Goal: Information Seeking & Learning: Learn about a topic

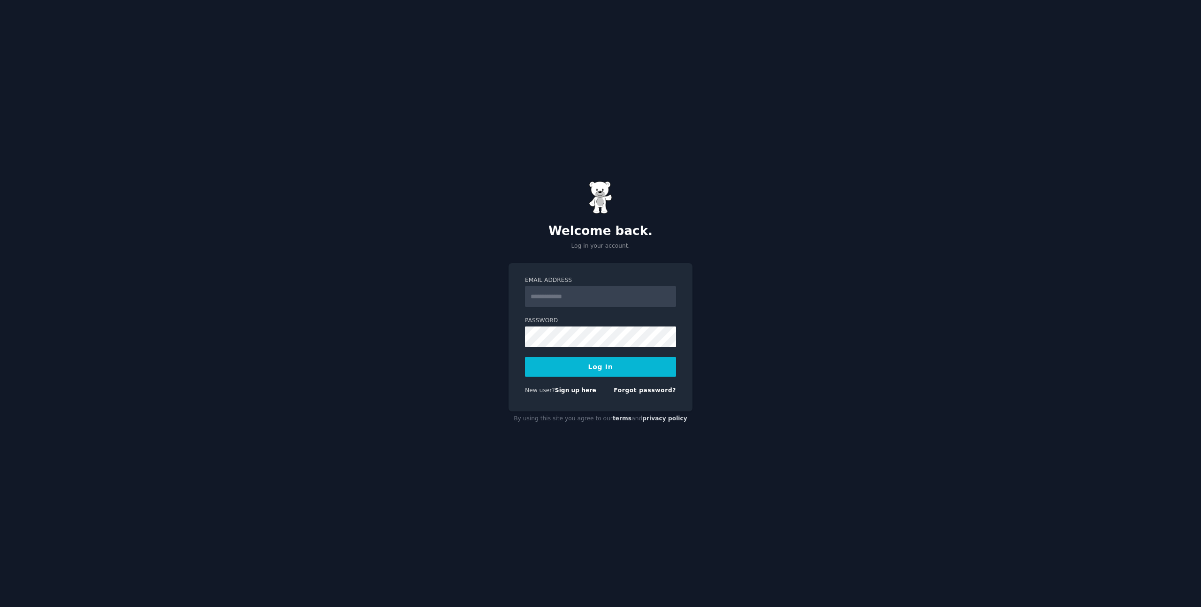
click at [560, 297] on input "Email Address" at bounding box center [600, 296] width 151 height 21
click at [542, 293] on input "Email Address" at bounding box center [600, 296] width 151 height 21
type input "**********"
click at [525, 357] on button "Log In" at bounding box center [600, 367] width 151 height 20
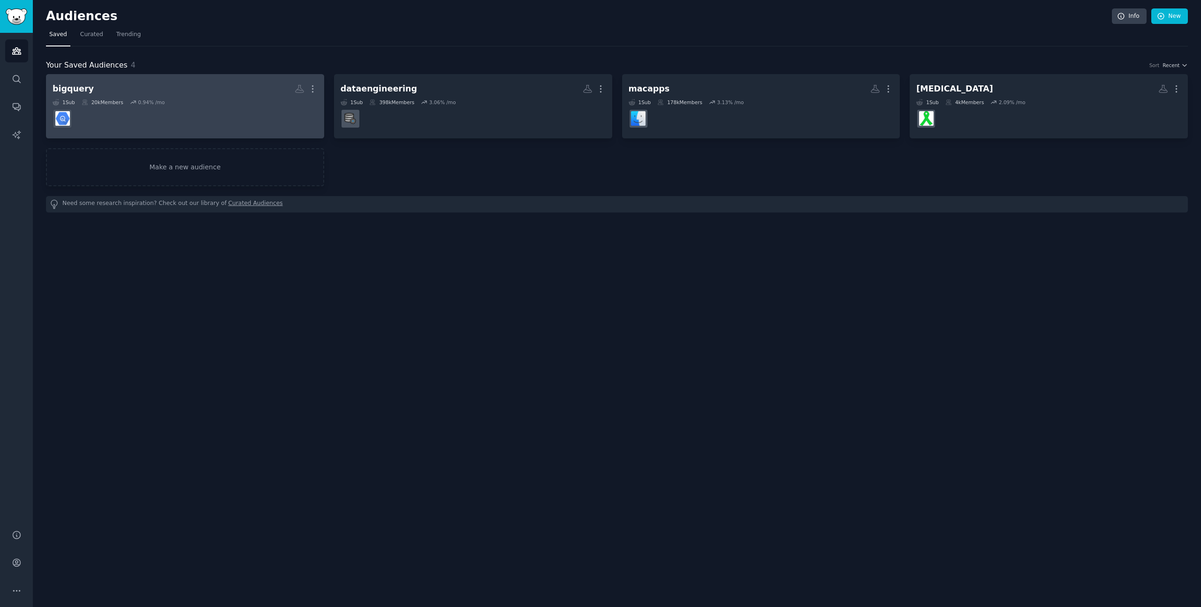
click at [175, 86] on h2 "bigquery More" at bounding box center [185, 89] width 265 height 16
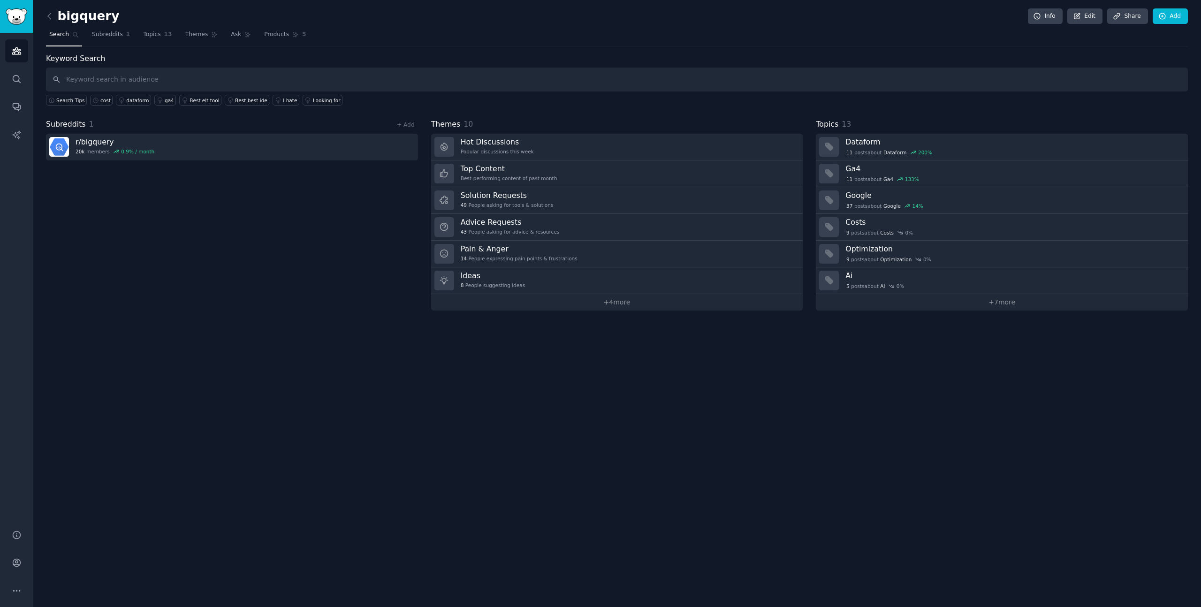
click at [604, 392] on div "bigquery Info Edit Share Add Search Subreddits 1 Topics 13 Themes Ask Products …" at bounding box center [617, 303] width 1168 height 607
click at [121, 149] on div "0.9 % / month" at bounding box center [137, 151] width 33 height 7
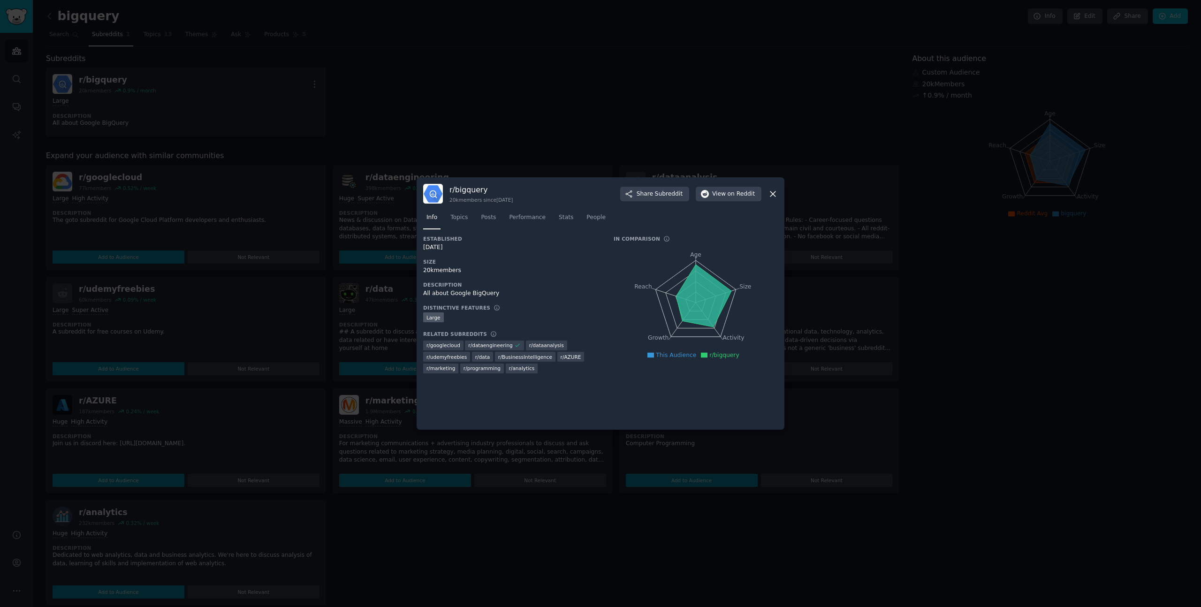
click at [533, 409] on div "Established 06/13/2013 Size 20k members Description All about Google BigQuery D…" at bounding box center [600, 330] width 355 height 188
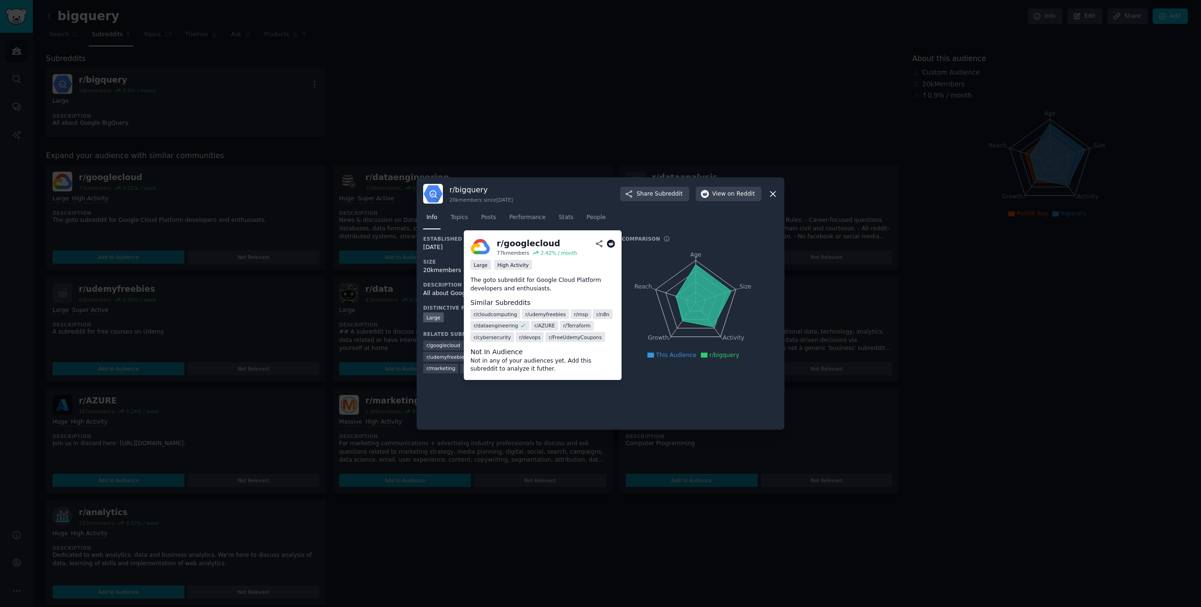
click at [441, 343] on span "r/ googlecloud" at bounding box center [443, 345] width 34 height 7
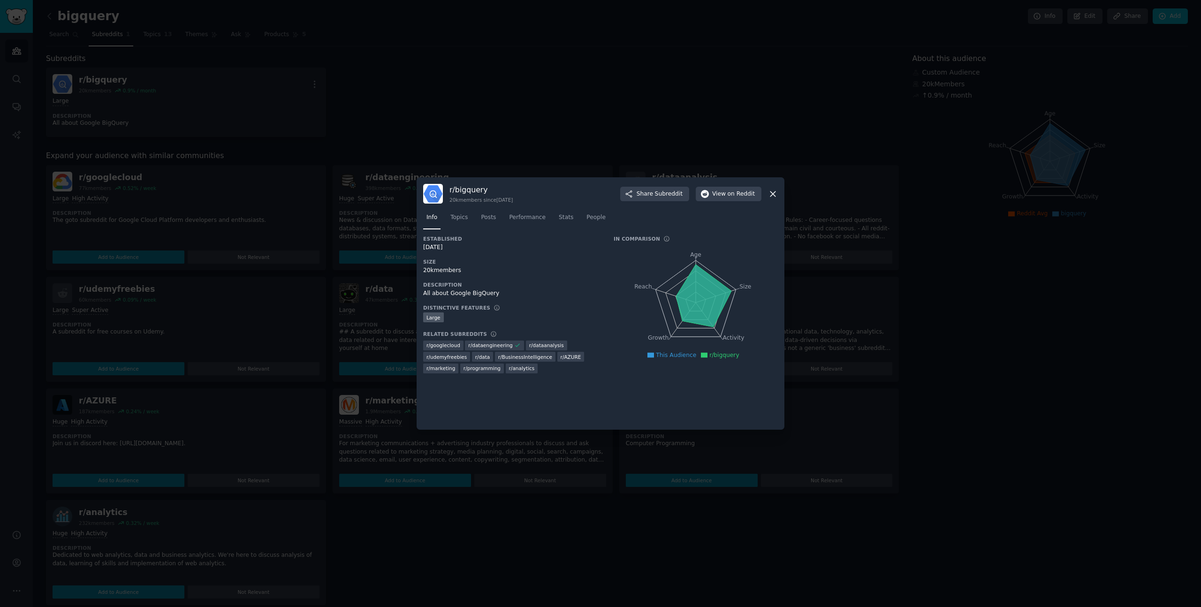
click at [551, 403] on div "Established 06/13/2013 Size 20k members Description All about Google BigQuery D…" at bounding box center [600, 330] width 355 height 188
click at [464, 213] on link "Topics" at bounding box center [459, 219] width 24 height 19
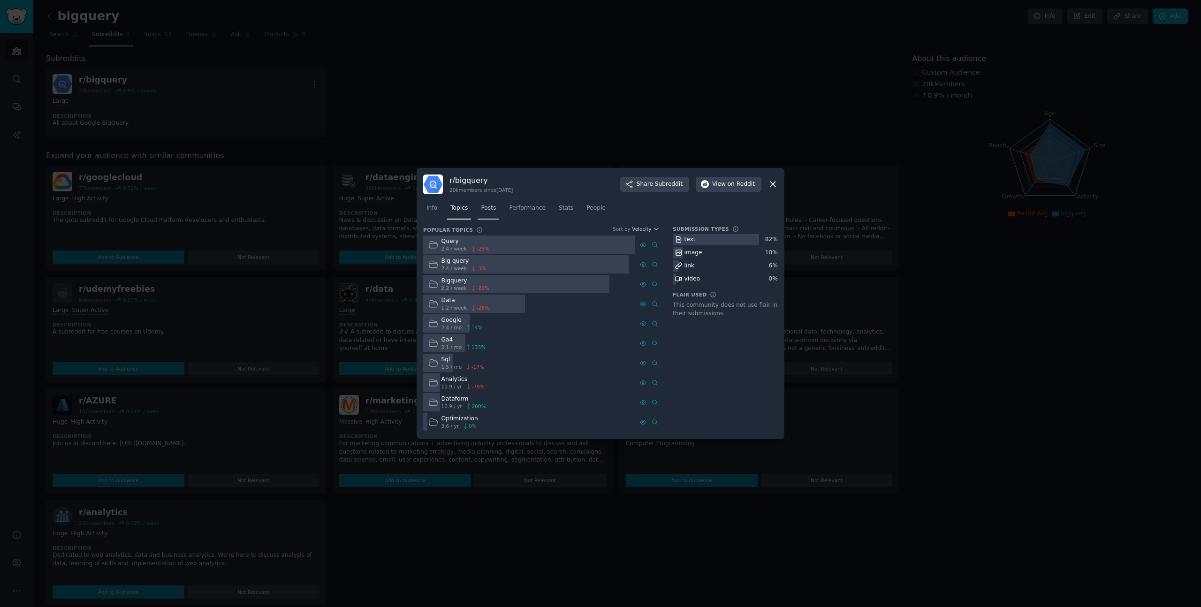
click at [491, 212] on span "Posts" at bounding box center [488, 208] width 15 height 8
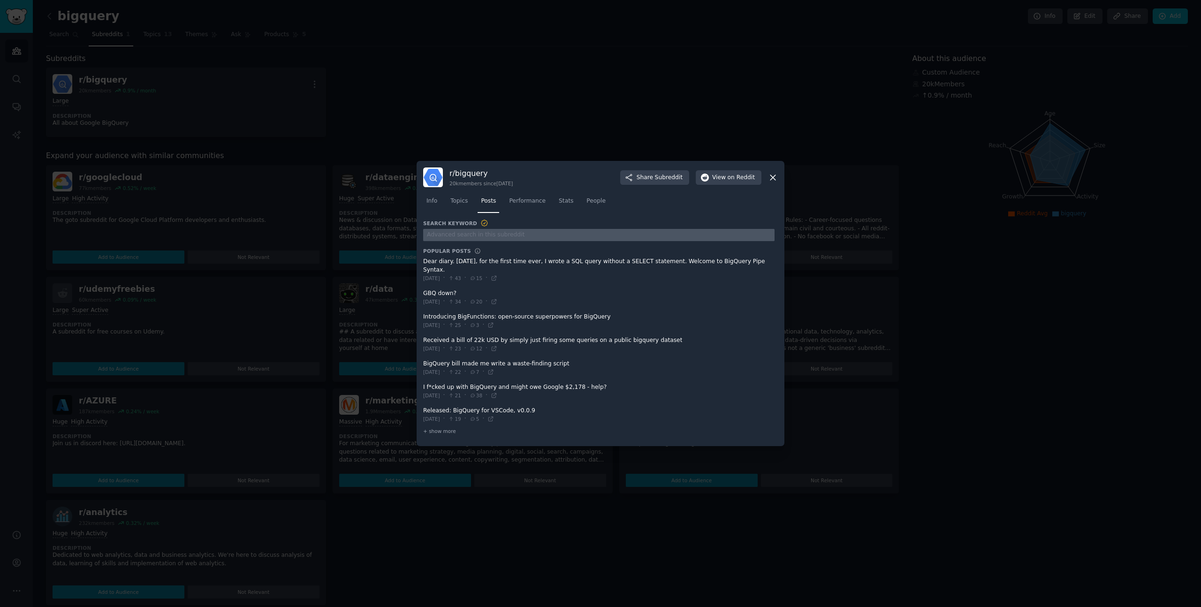
click at [459, 240] on input "text" at bounding box center [598, 235] width 351 height 13
type input "editions"
click at [534, 210] on link "Performance" at bounding box center [527, 203] width 43 height 19
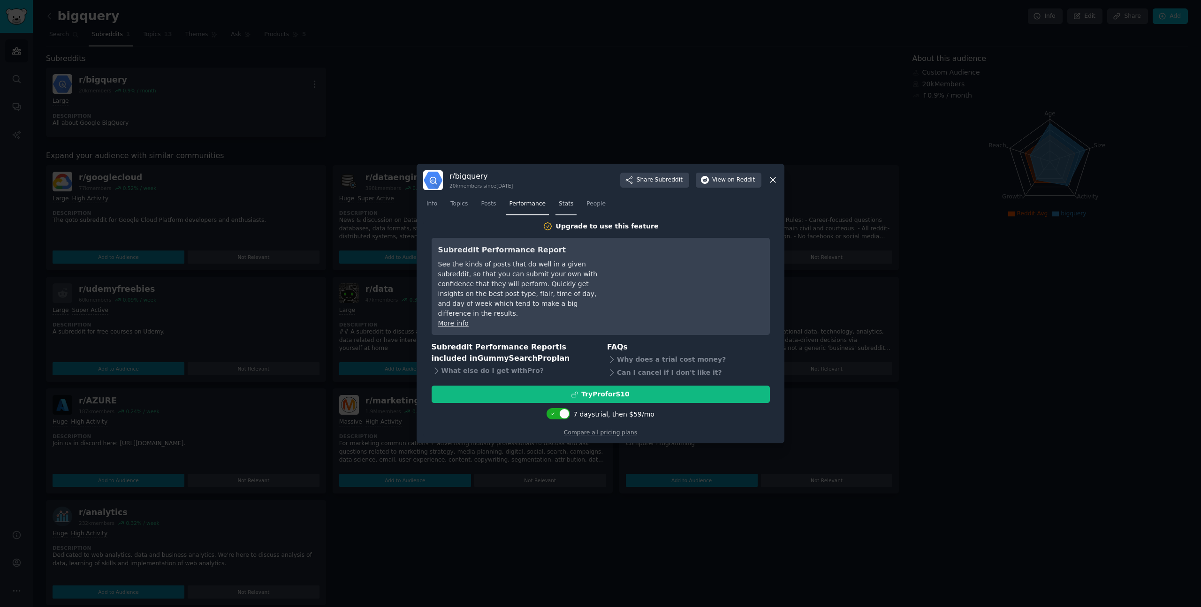
click at [575, 207] on link "Stats" at bounding box center [566, 206] width 21 height 19
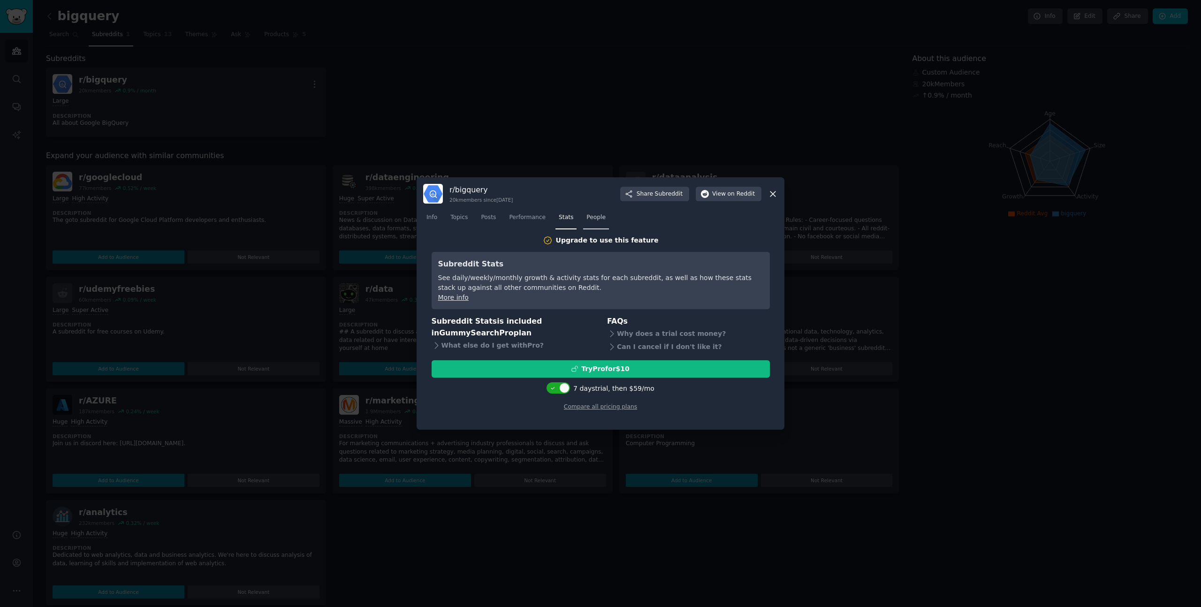
click at [601, 222] on link "People" at bounding box center [596, 219] width 26 height 19
click at [489, 221] on span "Posts" at bounding box center [488, 217] width 15 height 8
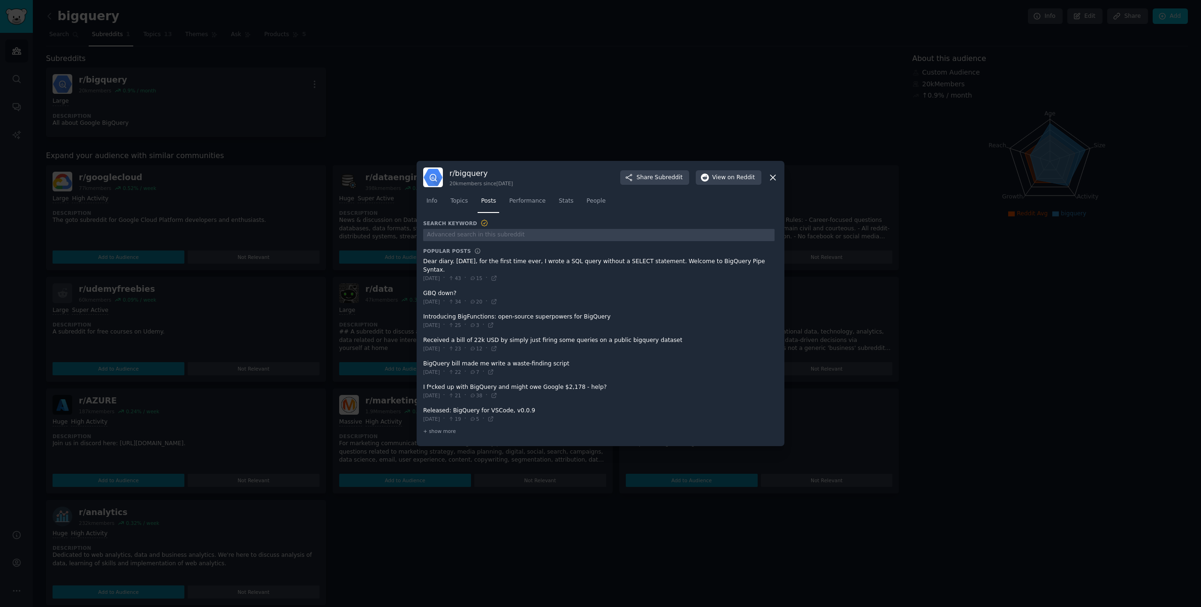
click at [579, 157] on div at bounding box center [600, 303] width 1201 height 607
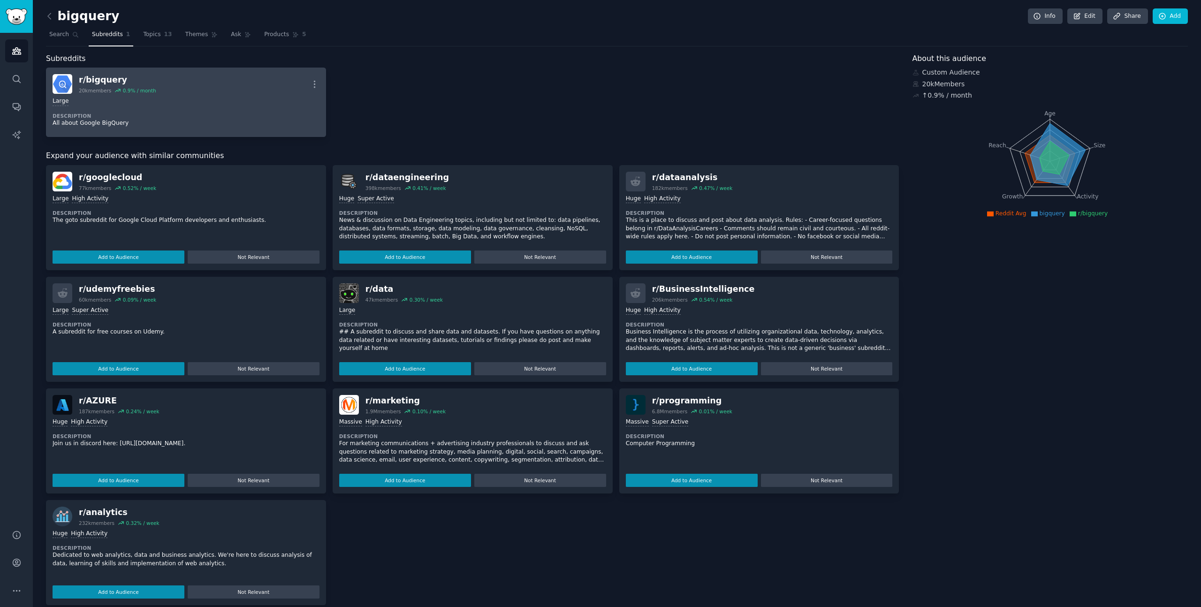
click at [197, 106] on div "Large Description All about Google BigQuery" at bounding box center [186, 112] width 267 height 37
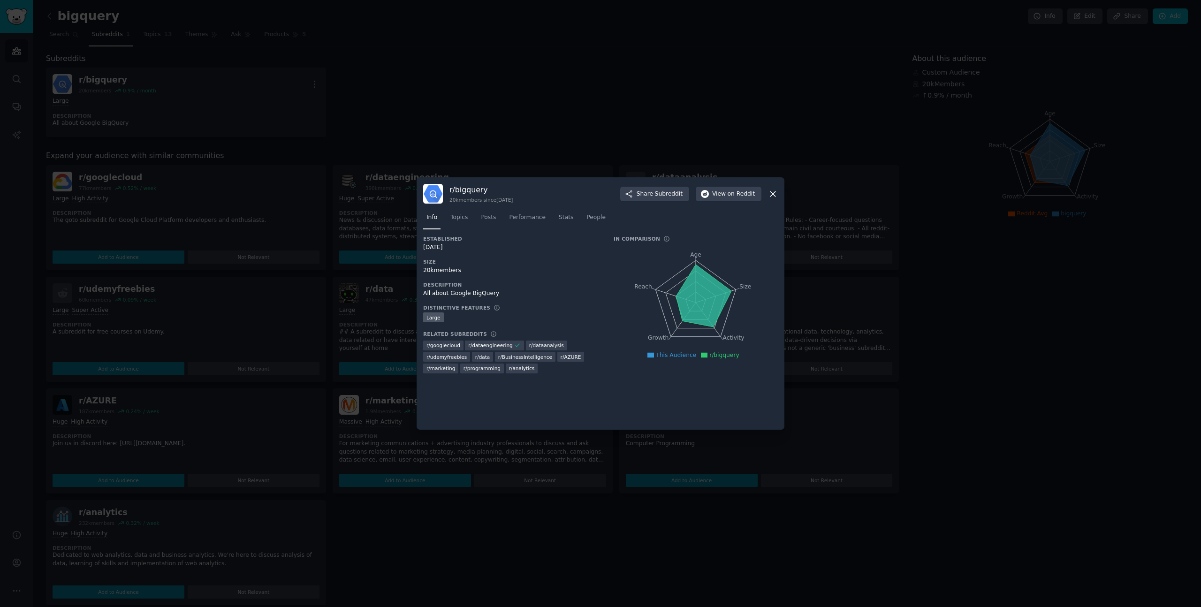
click at [775, 190] on icon at bounding box center [773, 194] width 10 height 10
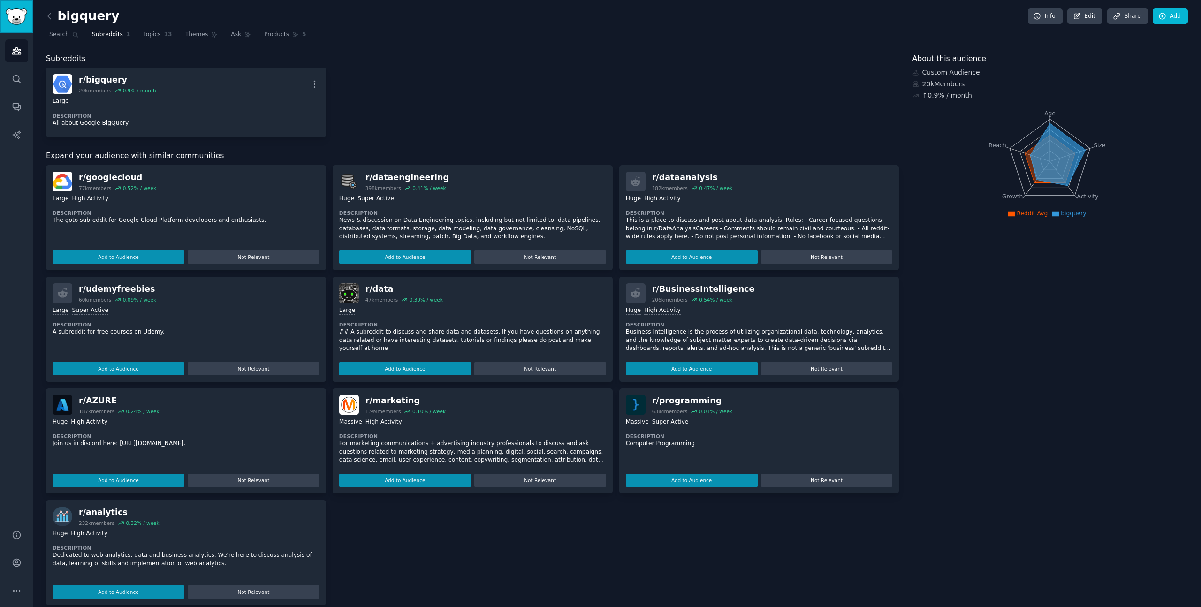
click at [13, 21] on img "Sidebar" at bounding box center [17, 16] width 22 height 16
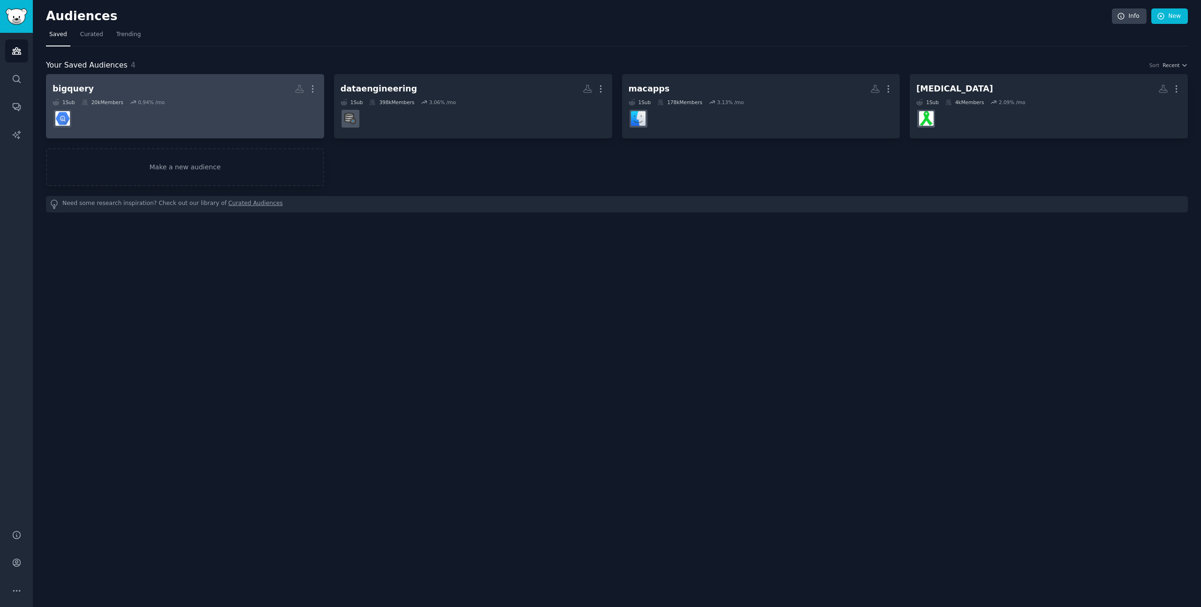
click at [231, 116] on dd at bounding box center [185, 119] width 265 height 26
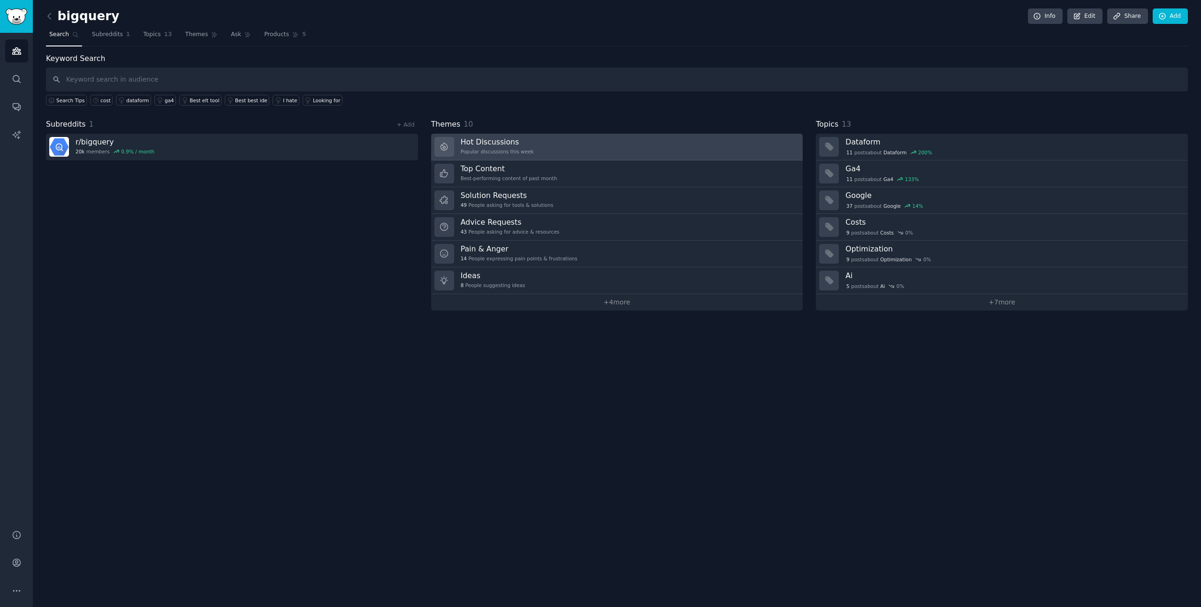
click at [570, 151] on link "Hot Discussions Popular discussions this week" at bounding box center [617, 147] width 372 height 27
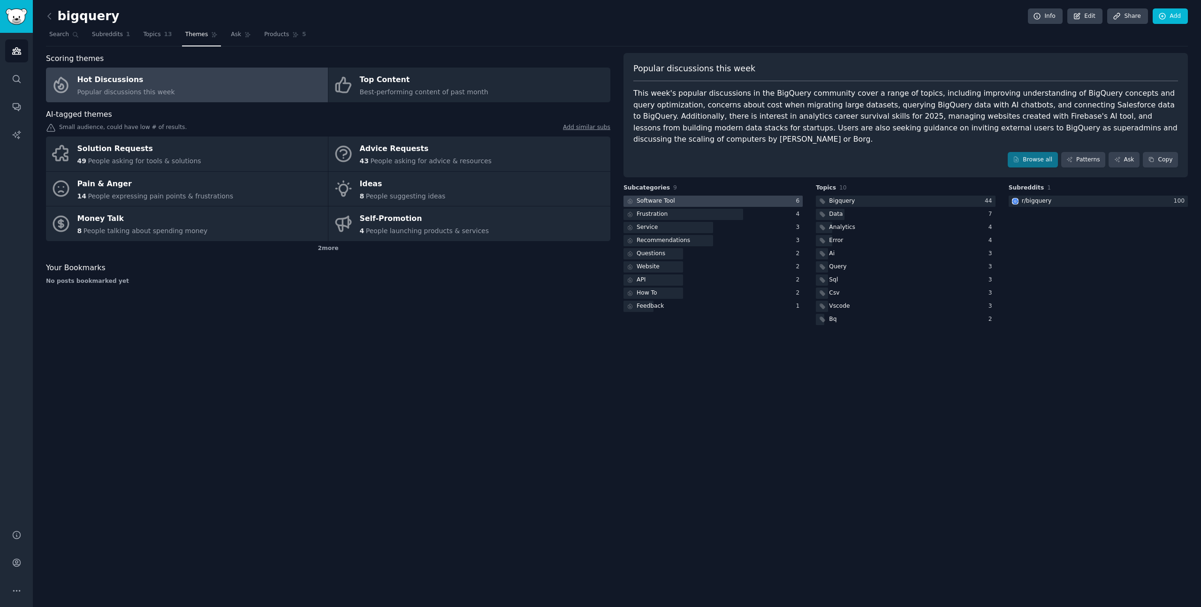
click at [668, 205] on div "Software Tool" at bounding box center [656, 201] width 38 height 8
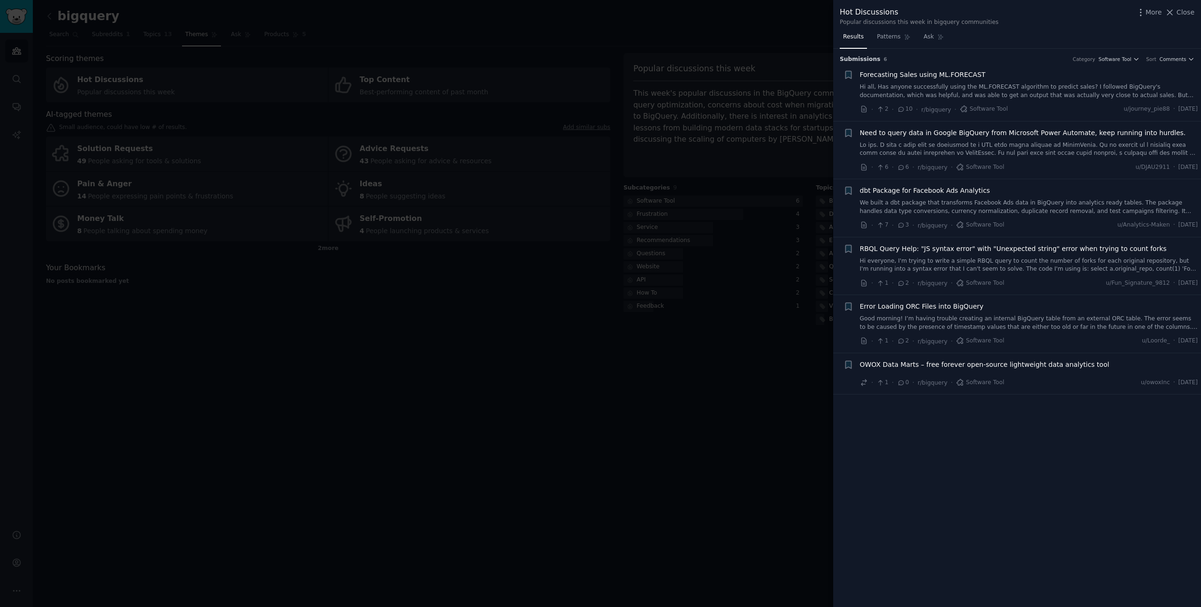
click at [705, 148] on div at bounding box center [600, 303] width 1201 height 607
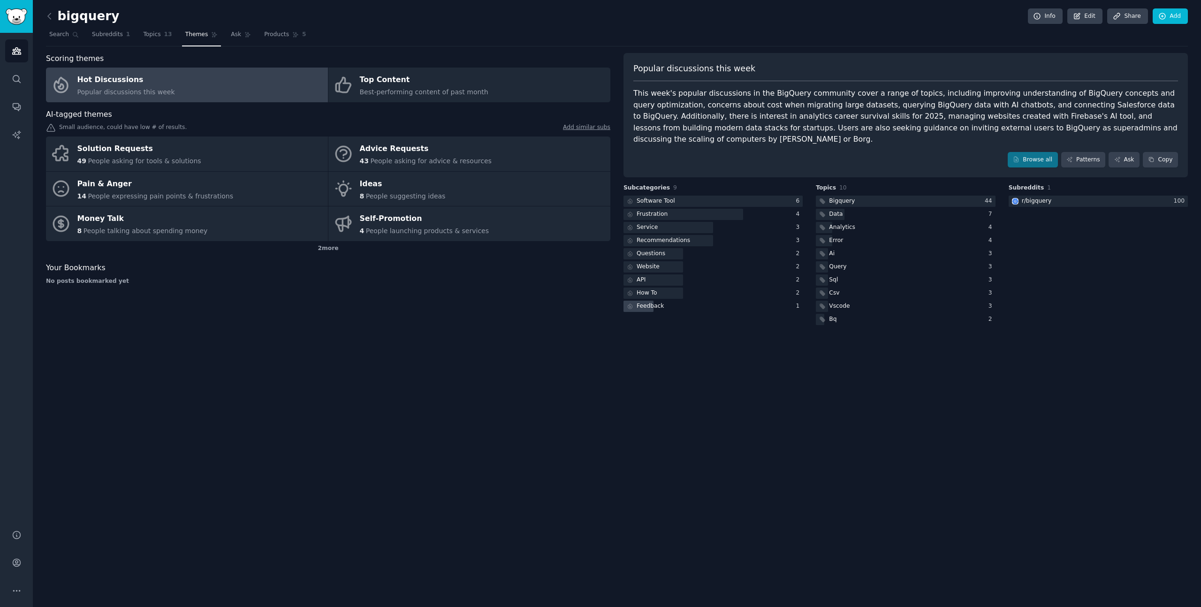
click at [653, 308] on div "Feedback" at bounding box center [650, 306] width 27 height 8
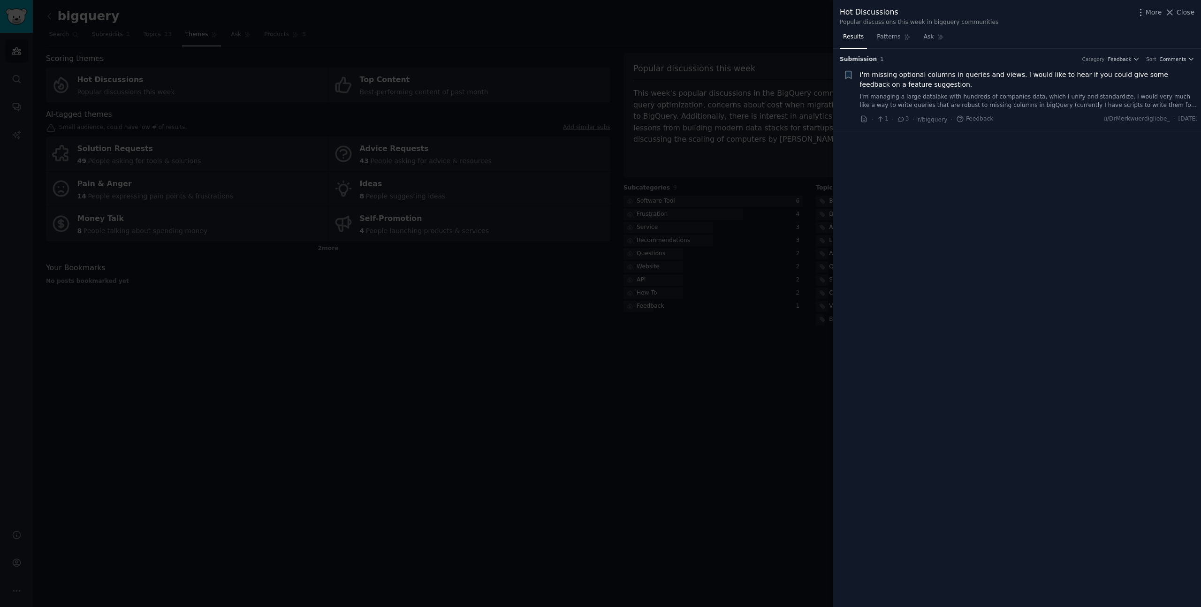
click at [661, 377] on div at bounding box center [600, 303] width 1201 height 607
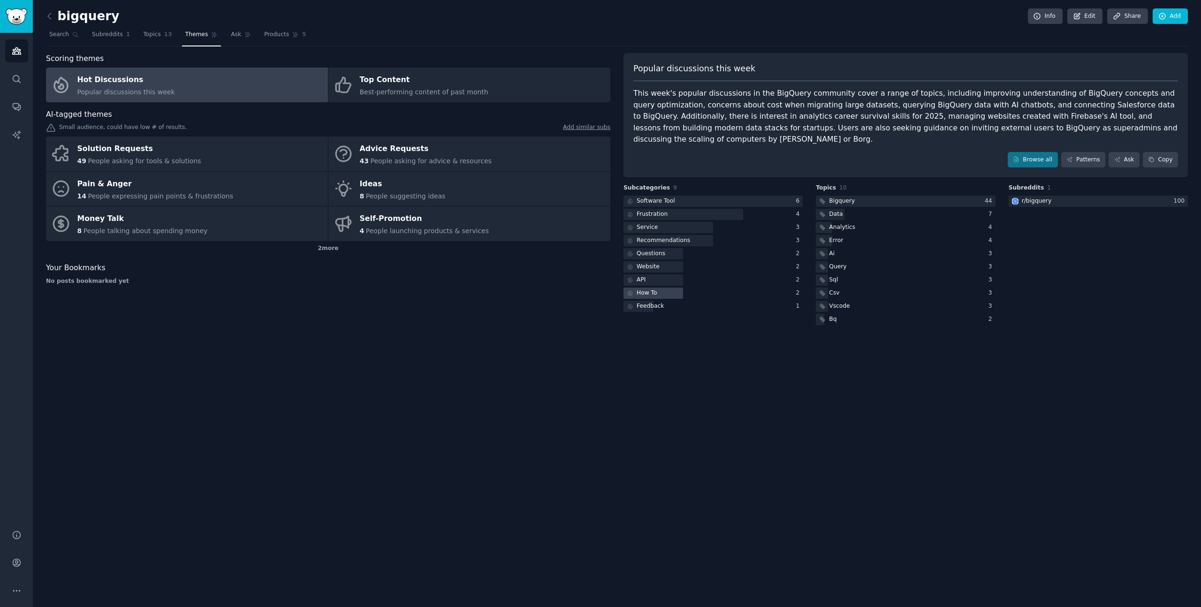
click at [658, 292] on div at bounding box center [654, 294] width 60 height 12
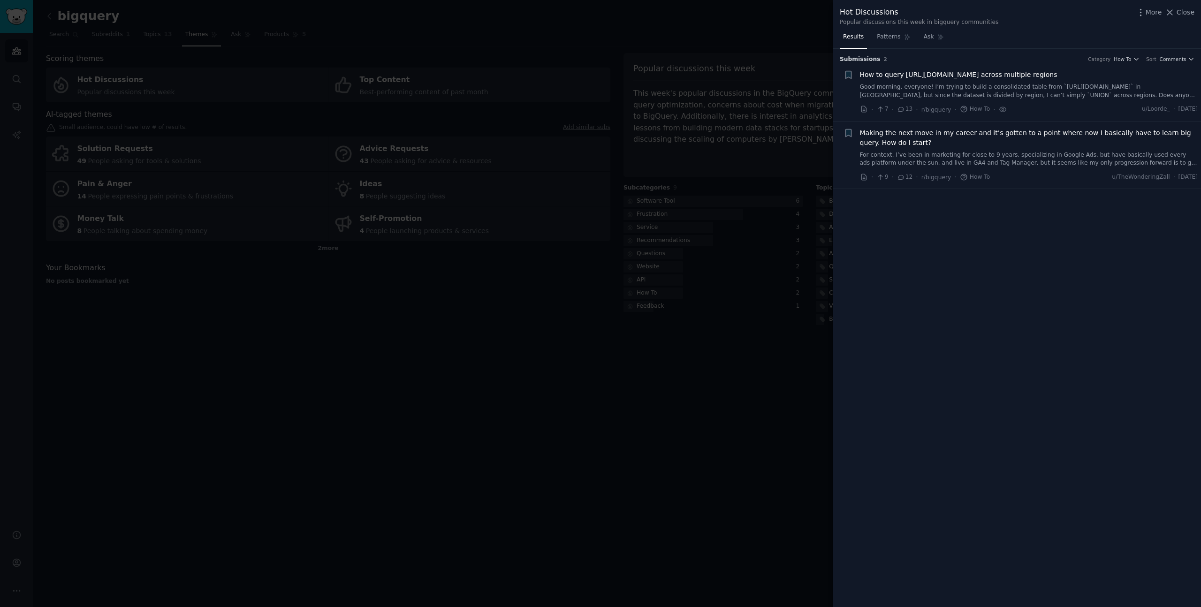
click at [656, 277] on div at bounding box center [600, 303] width 1201 height 607
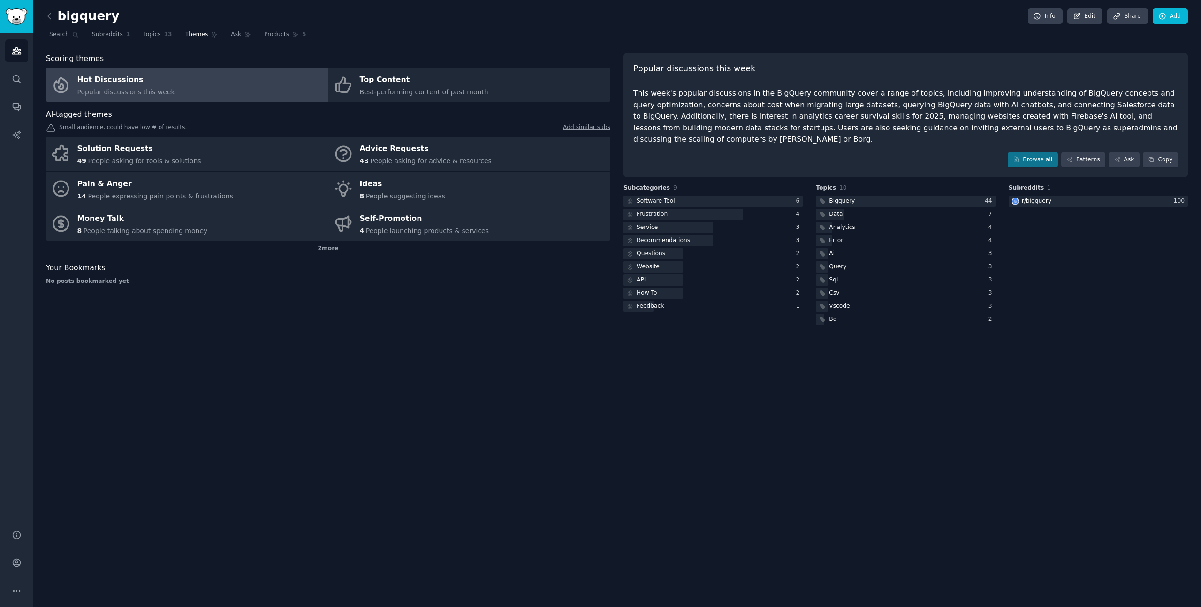
click at [656, 277] on div at bounding box center [654, 280] width 60 height 12
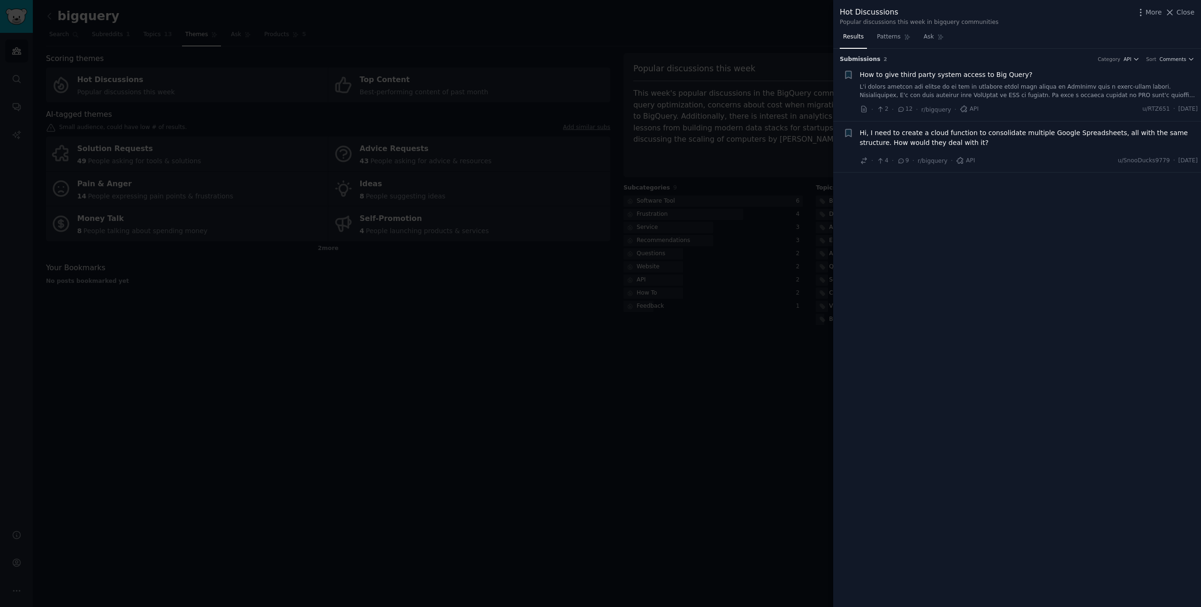
click at [659, 322] on div at bounding box center [600, 303] width 1201 height 607
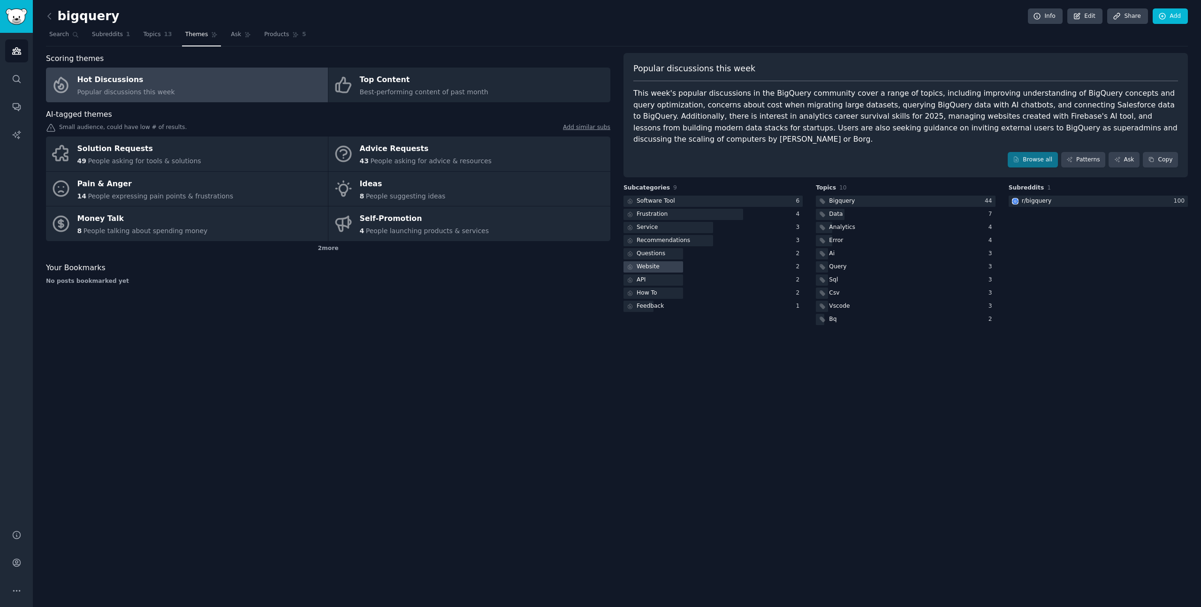
click at [654, 265] on div "Website" at bounding box center [648, 267] width 23 height 8
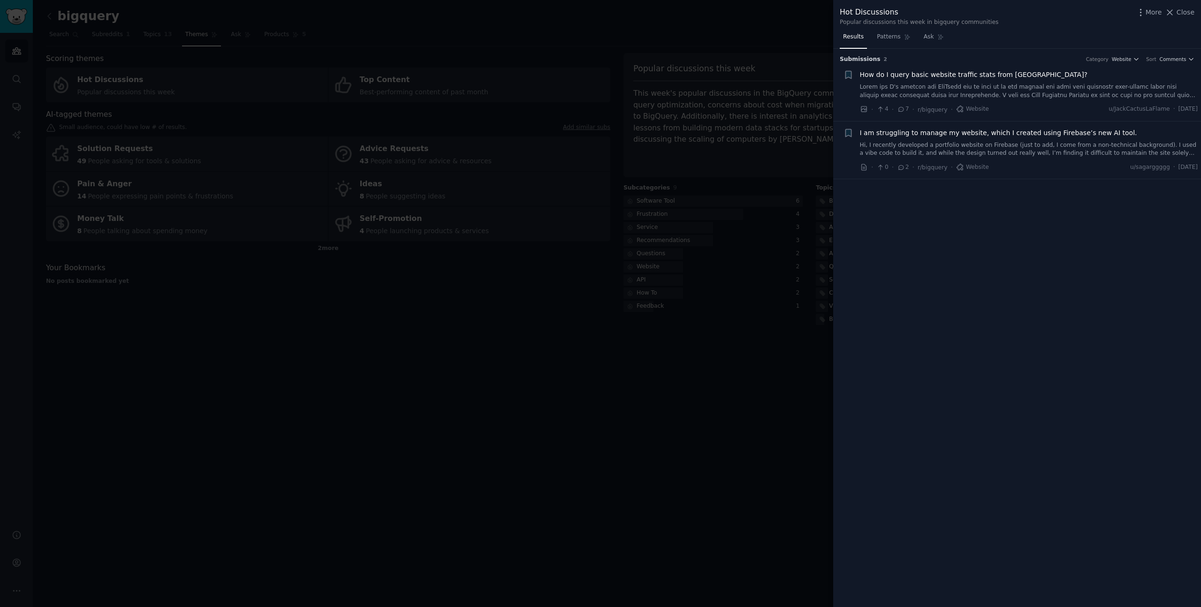
click at [656, 351] on div at bounding box center [600, 303] width 1201 height 607
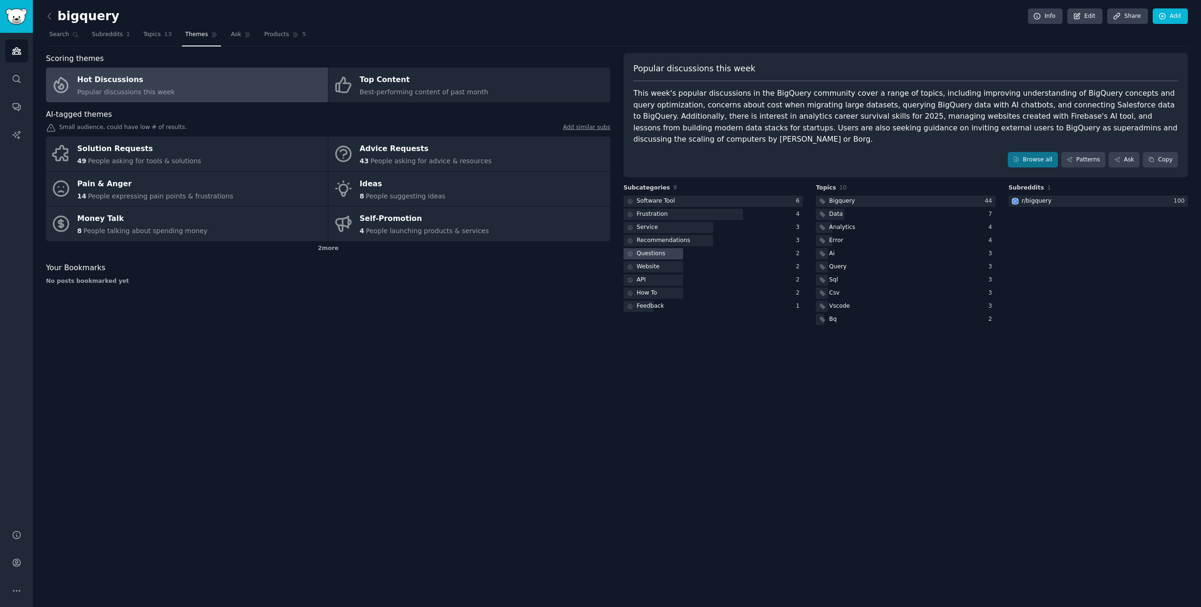
click at [652, 257] on div "Questions" at bounding box center [651, 254] width 29 height 8
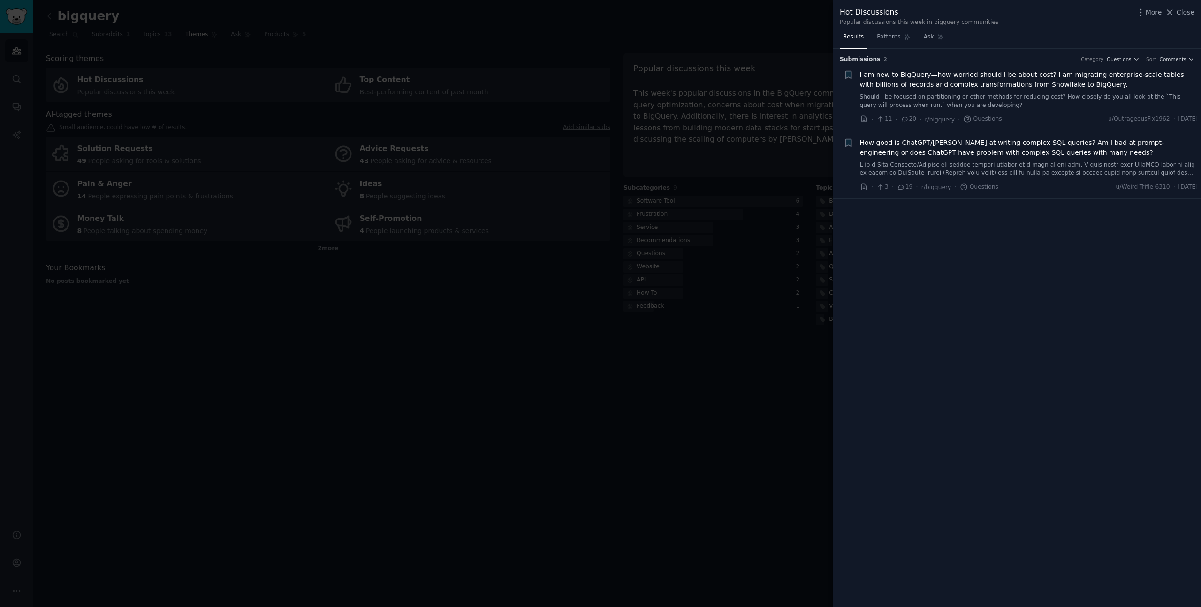
click at [683, 361] on div at bounding box center [600, 303] width 1201 height 607
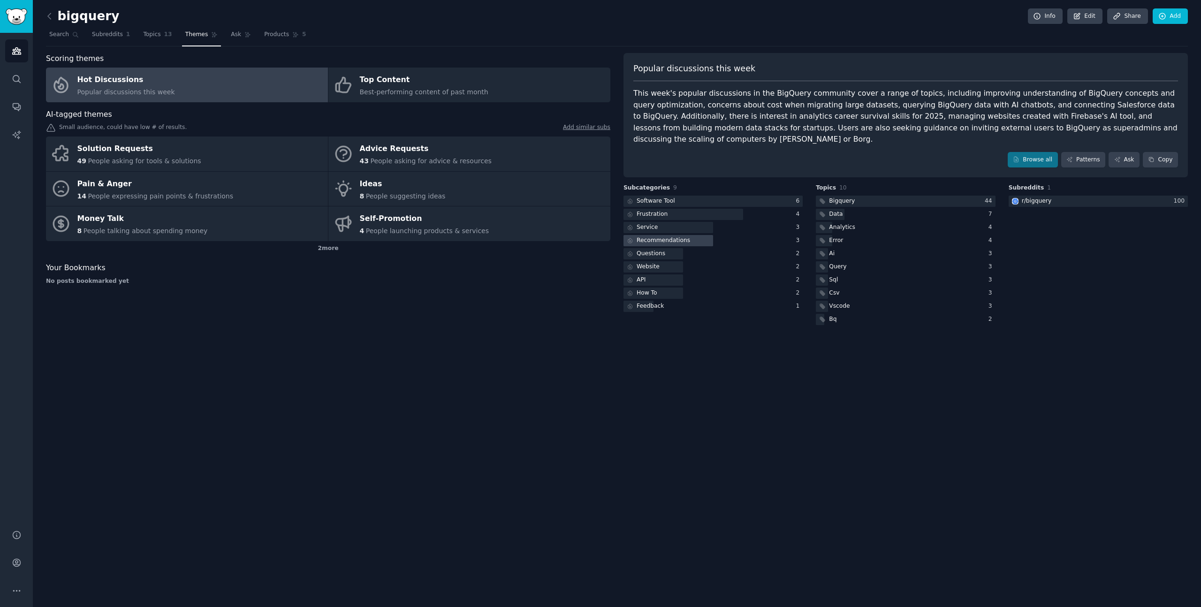
click at [676, 236] on div "Recommendations" at bounding box center [658, 241] width 69 height 12
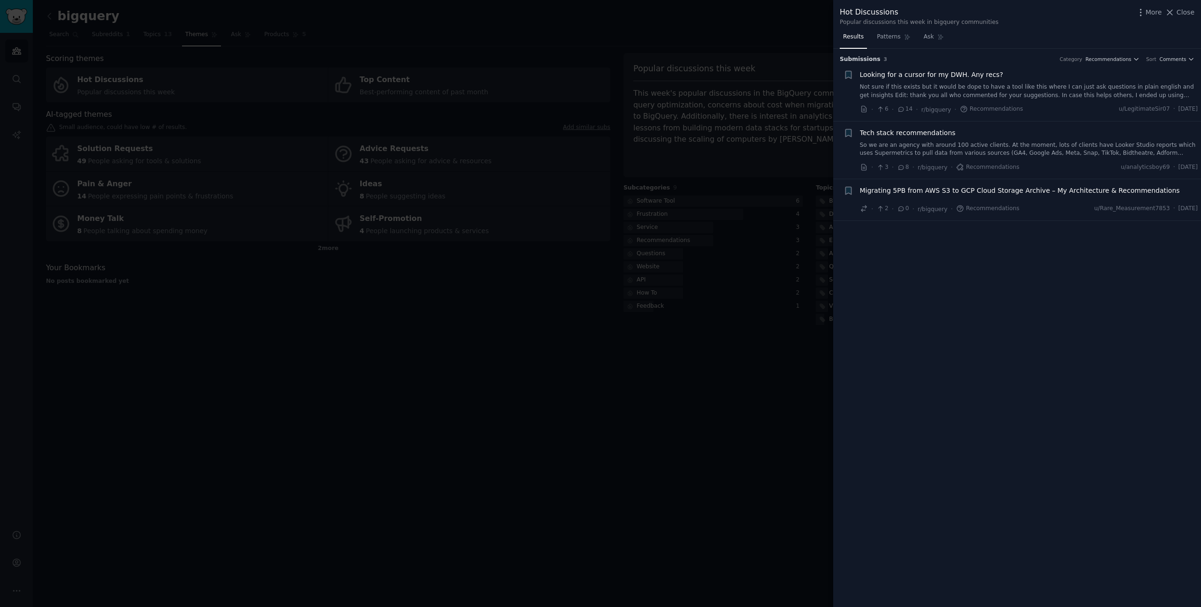
click at [669, 208] on div at bounding box center [600, 303] width 1201 height 607
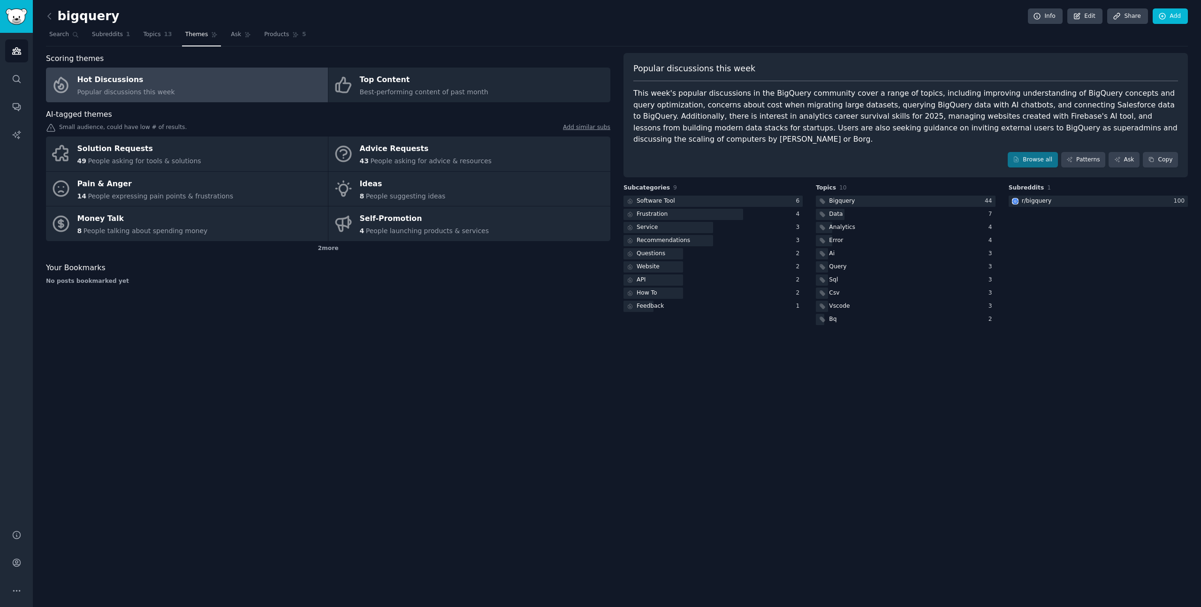
click at [669, 209] on div at bounding box center [684, 215] width 120 height 12
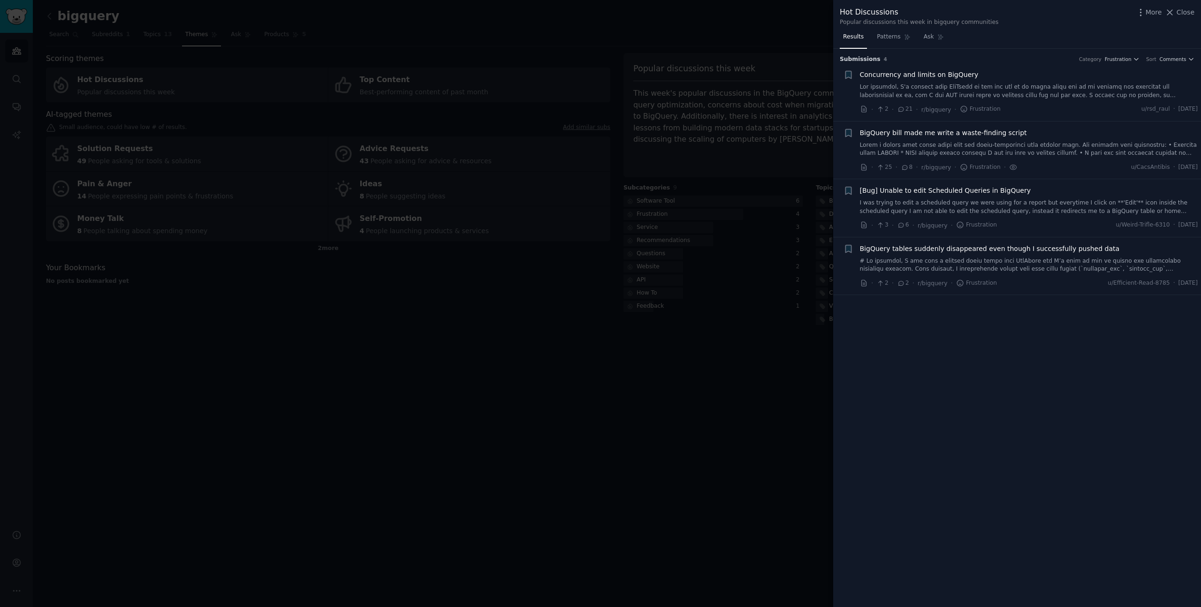
click at [691, 297] on div at bounding box center [600, 303] width 1201 height 607
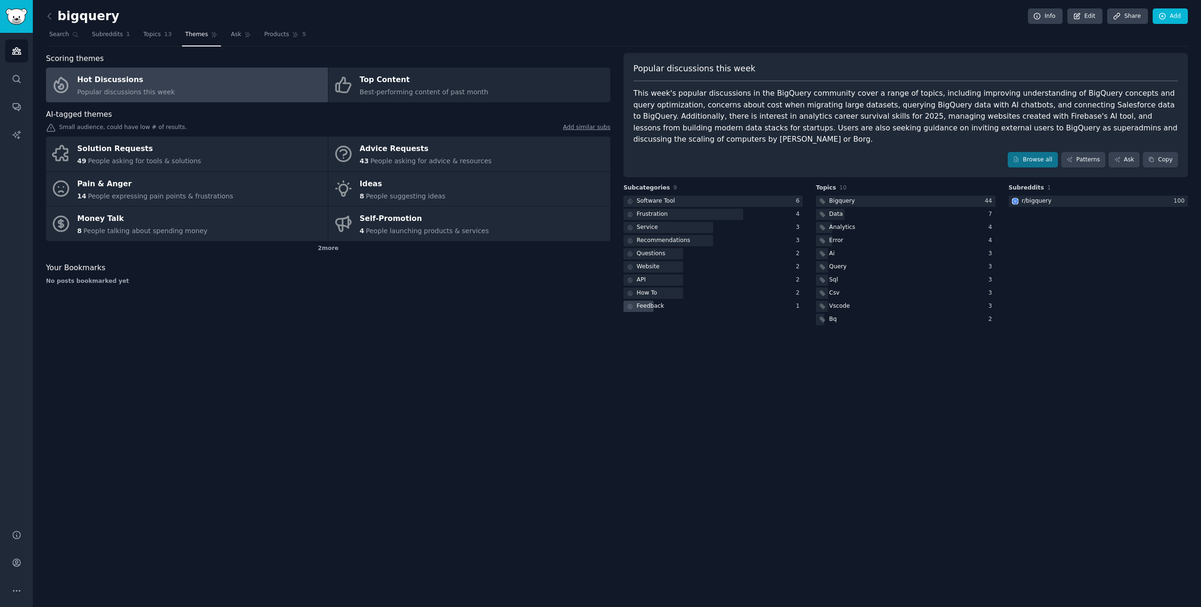
click at [641, 302] on div "Feedback" at bounding box center [650, 306] width 27 height 8
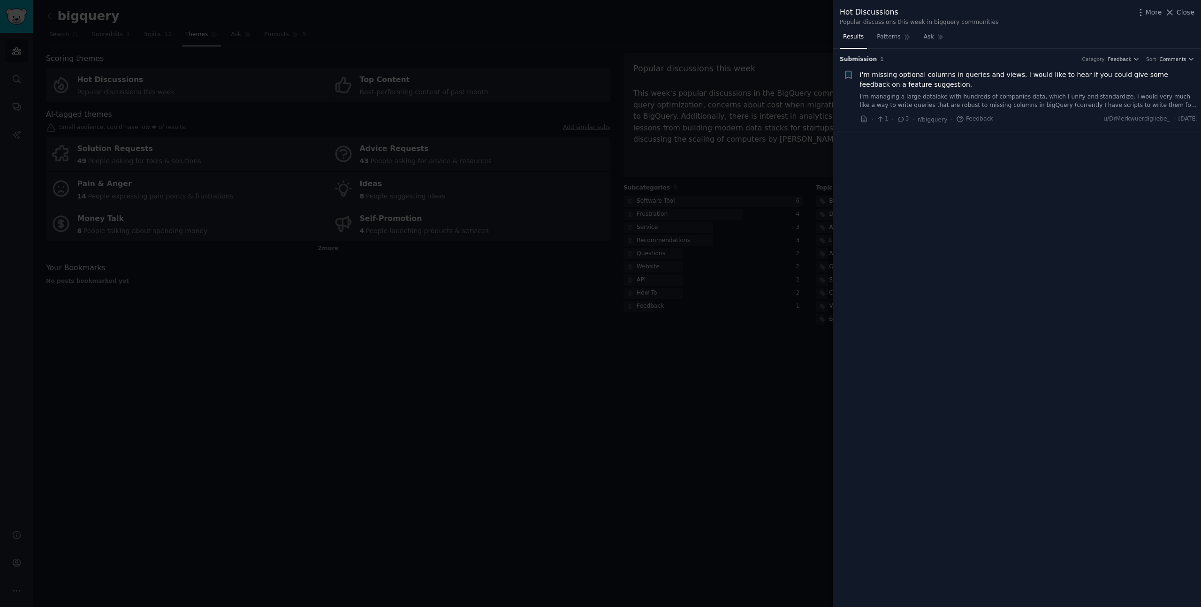
click at [623, 330] on div at bounding box center [600, 303] width 1201 height 607
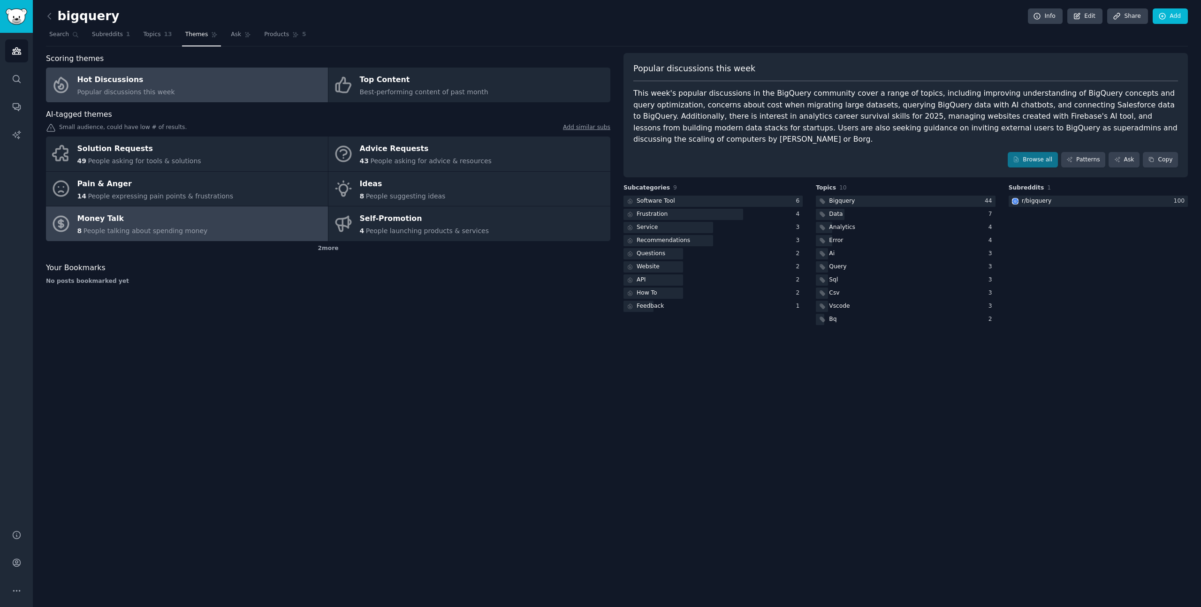
click at [142, 232] on span "People talking about spending money" at bounding box center [146, 231] width 124 height 8
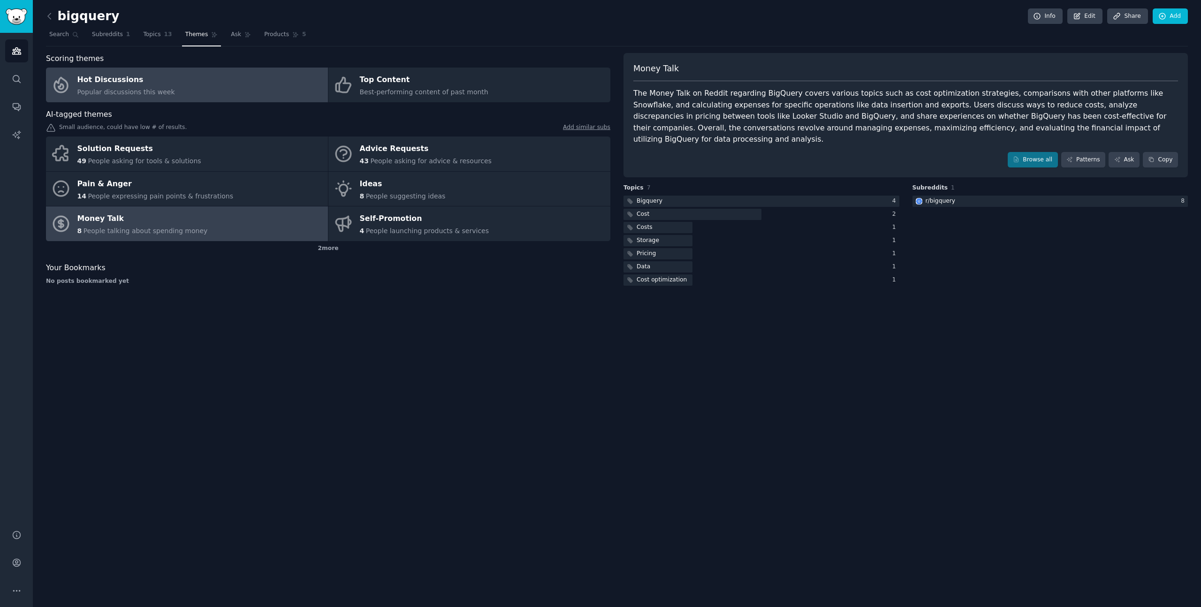
click at [196, 77] on link "Hot Discussions Popular discussions this week" at bounding box center [187, 85] width 282 height 35
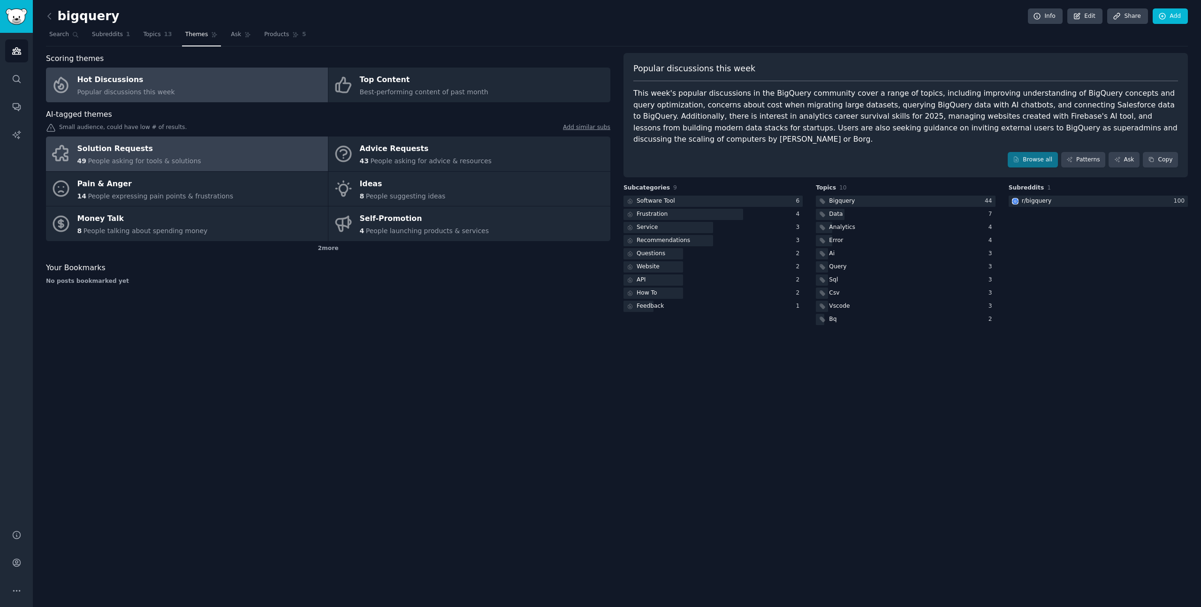
click at [223, 170] on link "Solution Requests 49 People asking for tools & solutions" at bounding box center [187, 154] width 282 height 35
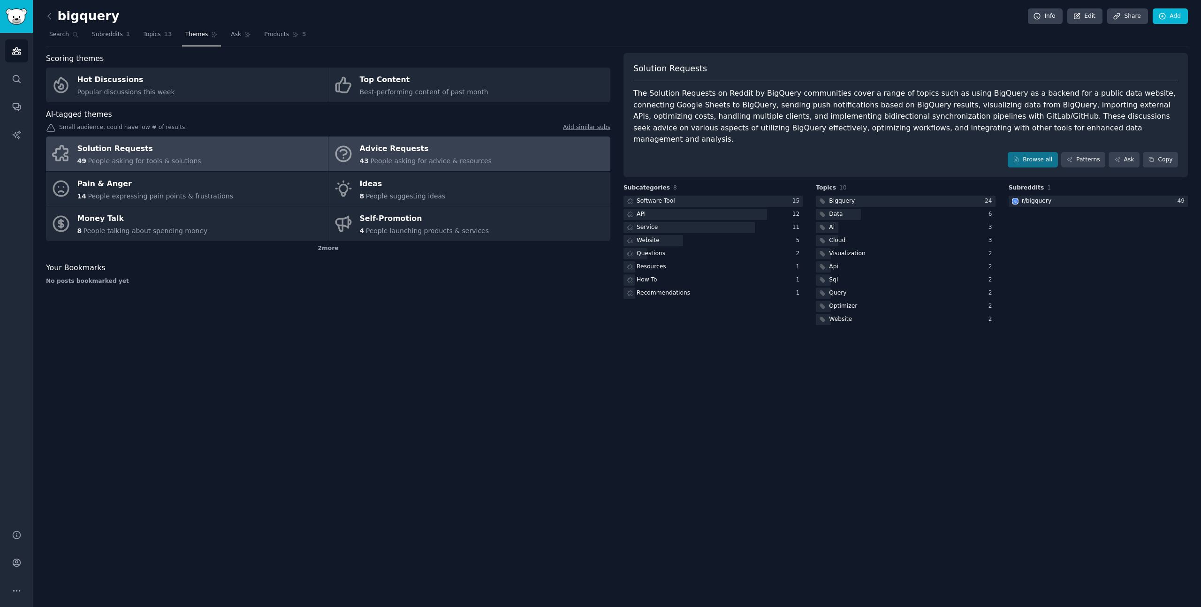
click at [516, 162] on link "Advice Requests 43 People asking for advice & resources" at bounding box center [469, 154] width 282 height 35
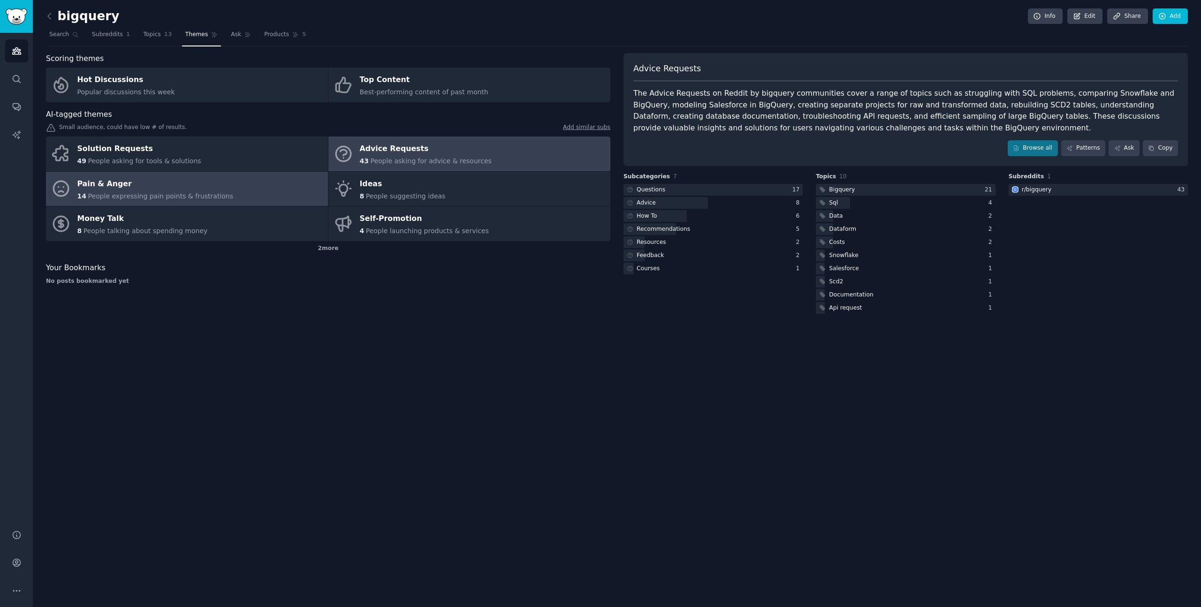
click at [130, 180] on div "Pain & Anger" at bounding box center [155, 183] width 156 height 15
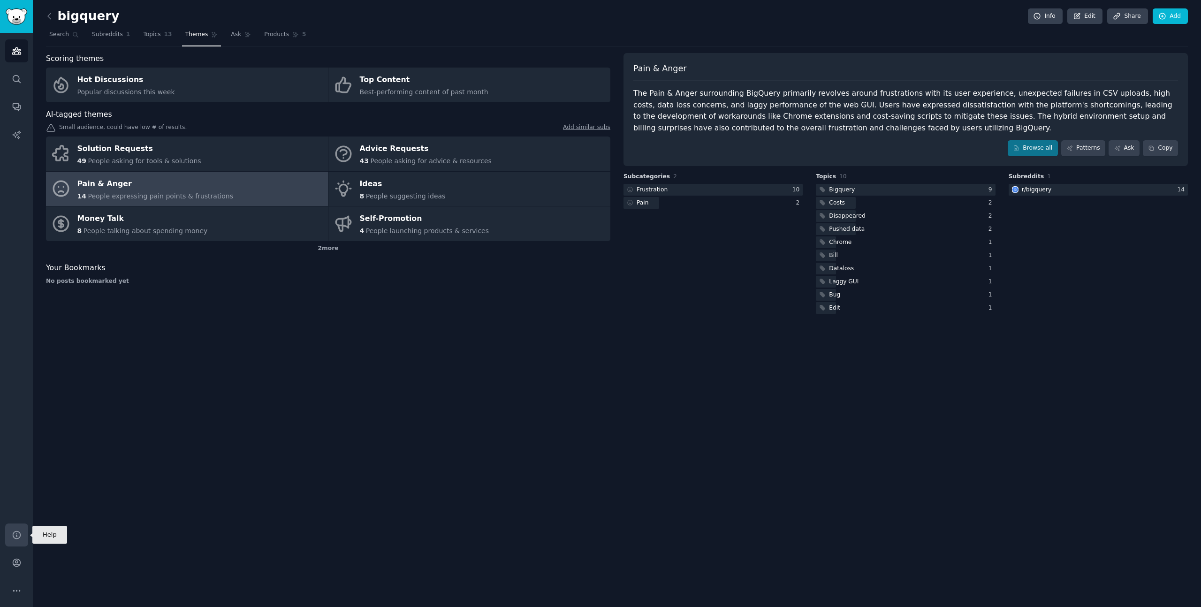
click at [18, 534] on icon "Sidebar" at bounding box center [17, 535] width 10 height 10
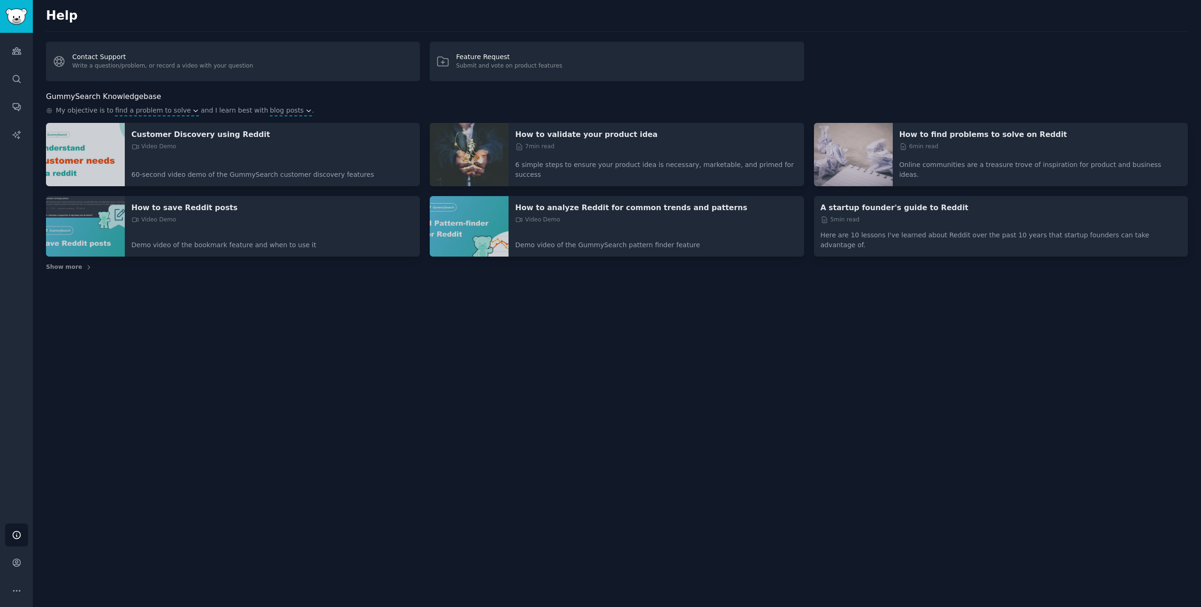
click at [411, 350] on div "Help Contact Support Write a question/problem, or record a video with your ques…" at bounding box center [617, 303] width 1168 height 607
click at [625, 218] on div "Video Demo" at bounding box center [656, 220] width 282 height 8
click at [624, 211] on p "How to analyze Reddit for common trends and patterns" at bounding box center [656, 208] width 282 height 10
